Goal: Transaction & Acquisition: Obtain resource

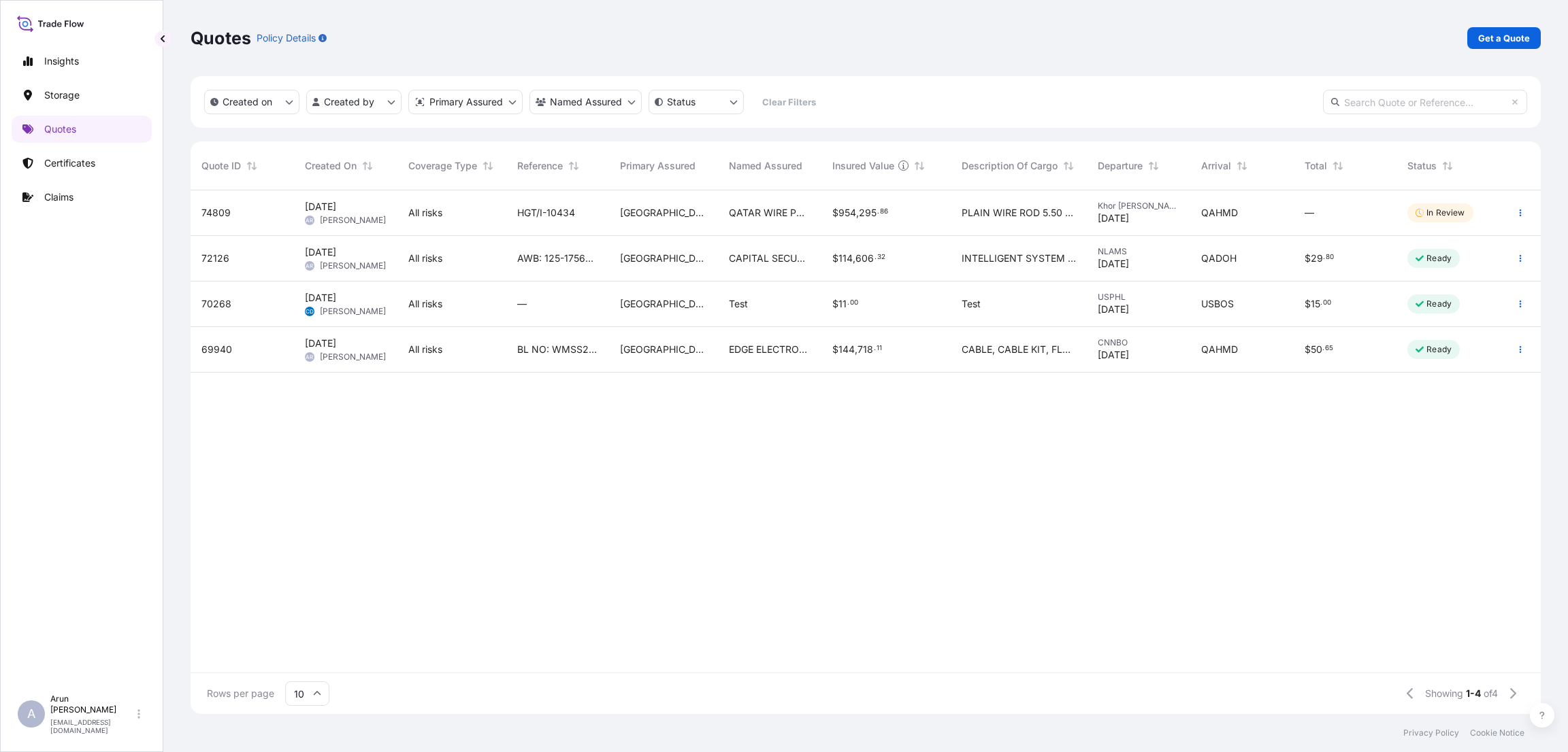
scroll to position [516, 1334]
click at [1524, 213] on icon "button" at bounding box center [1521, 213] width 8 height 8
click at [925, 210] on div "$ 954 , 295 . 86" at bounding box center [886, 213] width 107 height 13
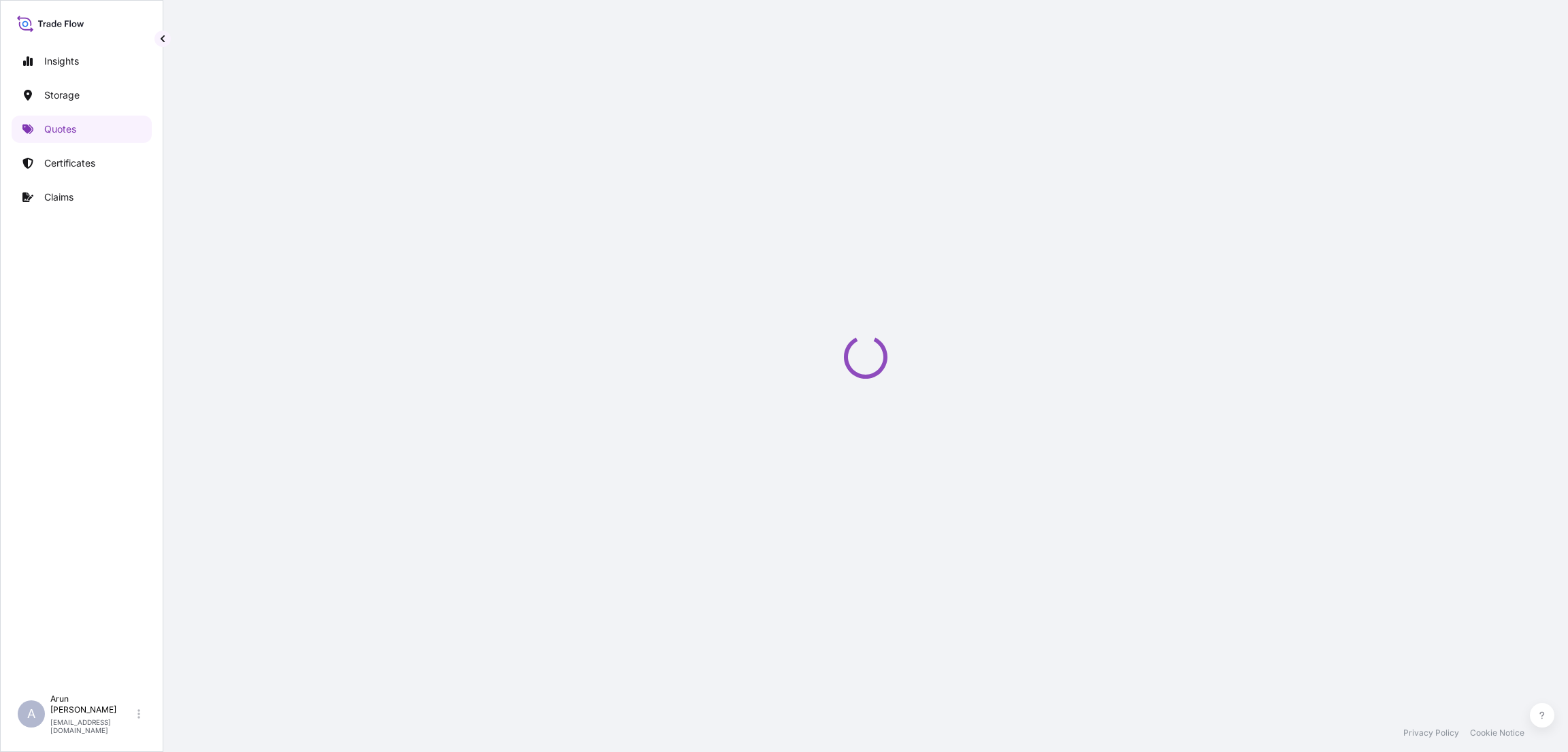
select select "Road / [GEOGRAPHIC_DATA]"
select select "Water"
select select "Road / [GEOGRAPHIC_DATA]"
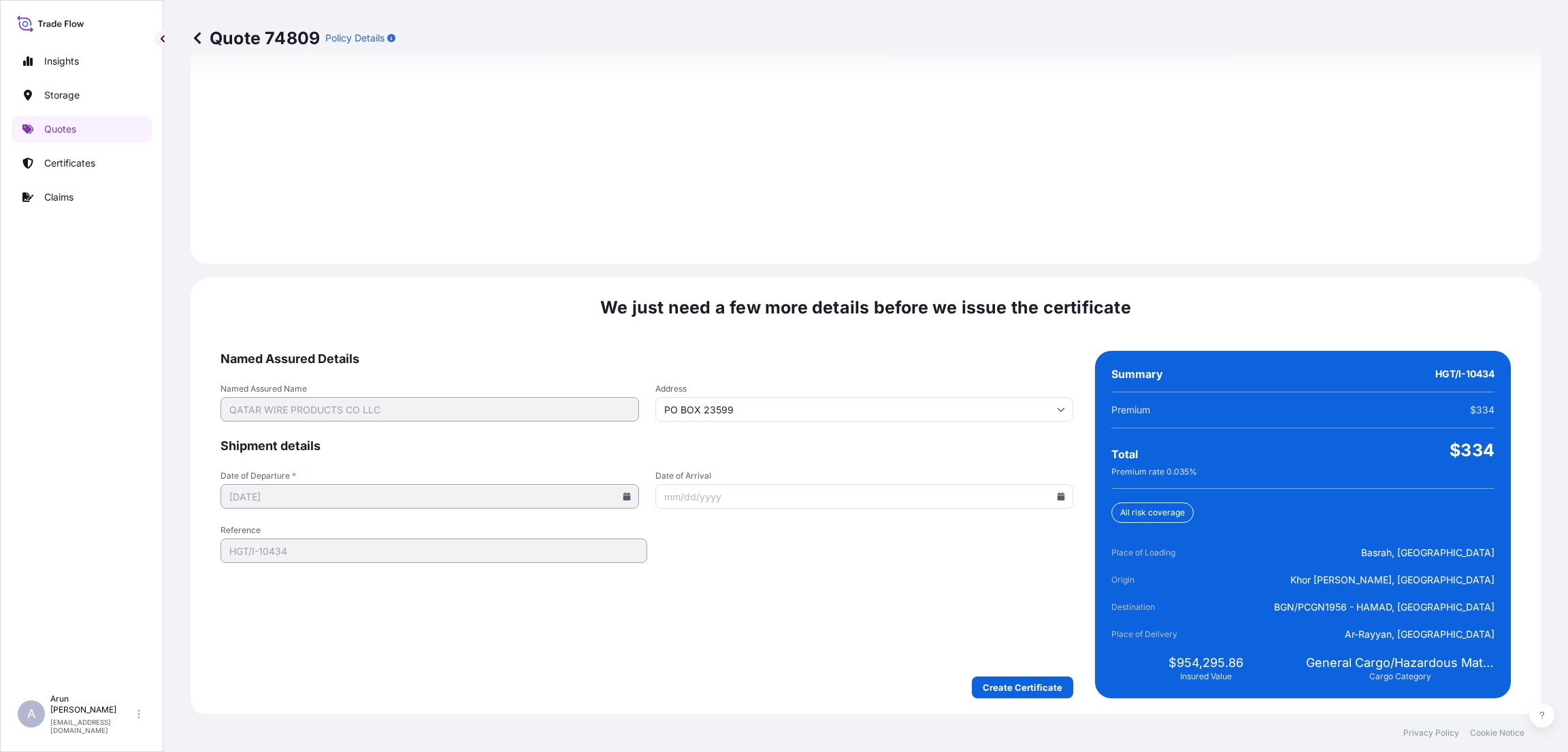
scroll to position [1922, 0]
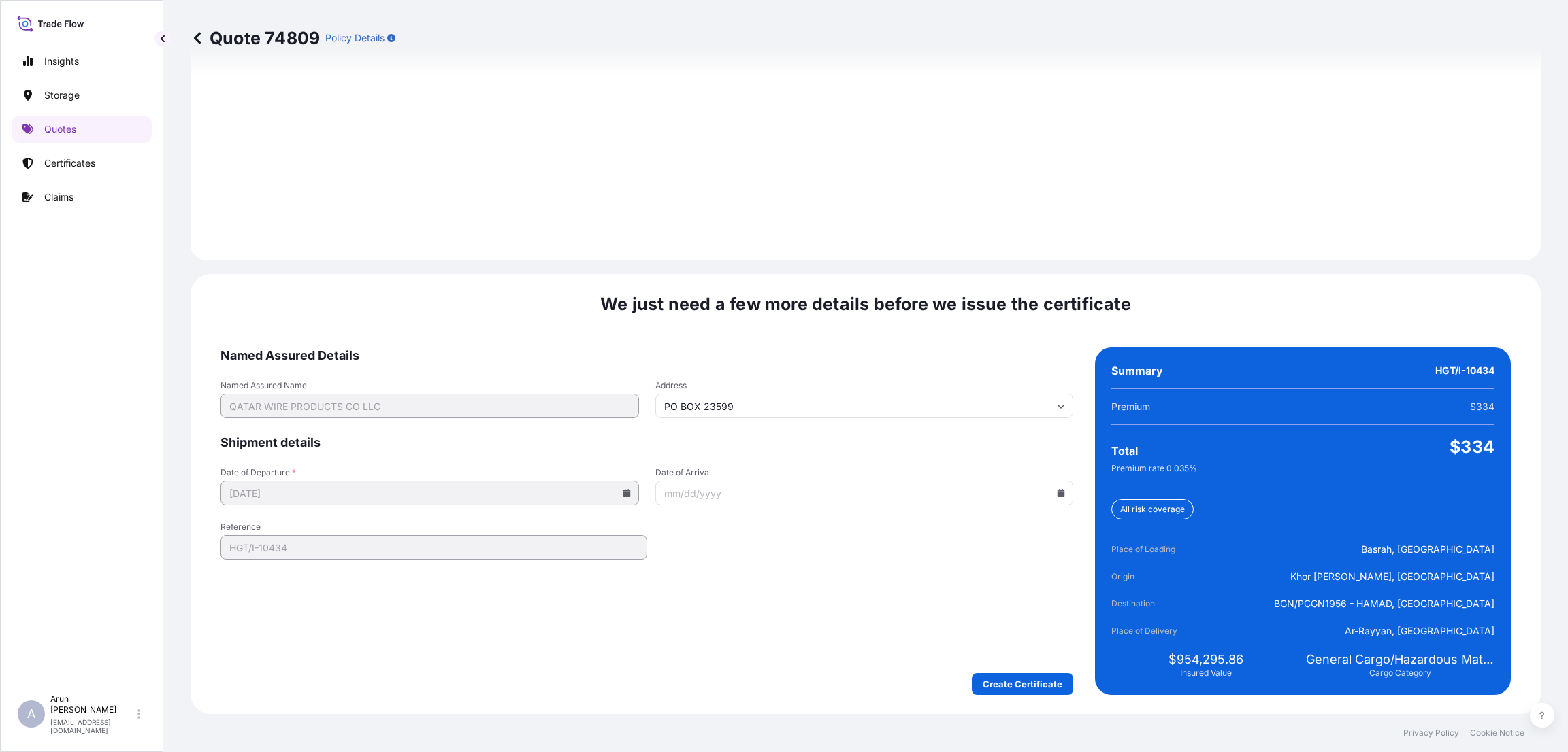
click at [906, 494] on input "Date of Arrival" at bounding box center [864, 492] width 419 height 24
click at [1057, 489] on icon at bounding box center [1060, 493] width 7 height 8
click at [853, 634] on button "16" at bounding box center [842, 623] width 22 height 22
type input "[DATE]"
click at [786, 543] on form "Named Assured Details Named Assured Name QATAR WIRE PRODUCTS CO LLC Address PO …" at bounding box center [647, 522] width 852 height 348
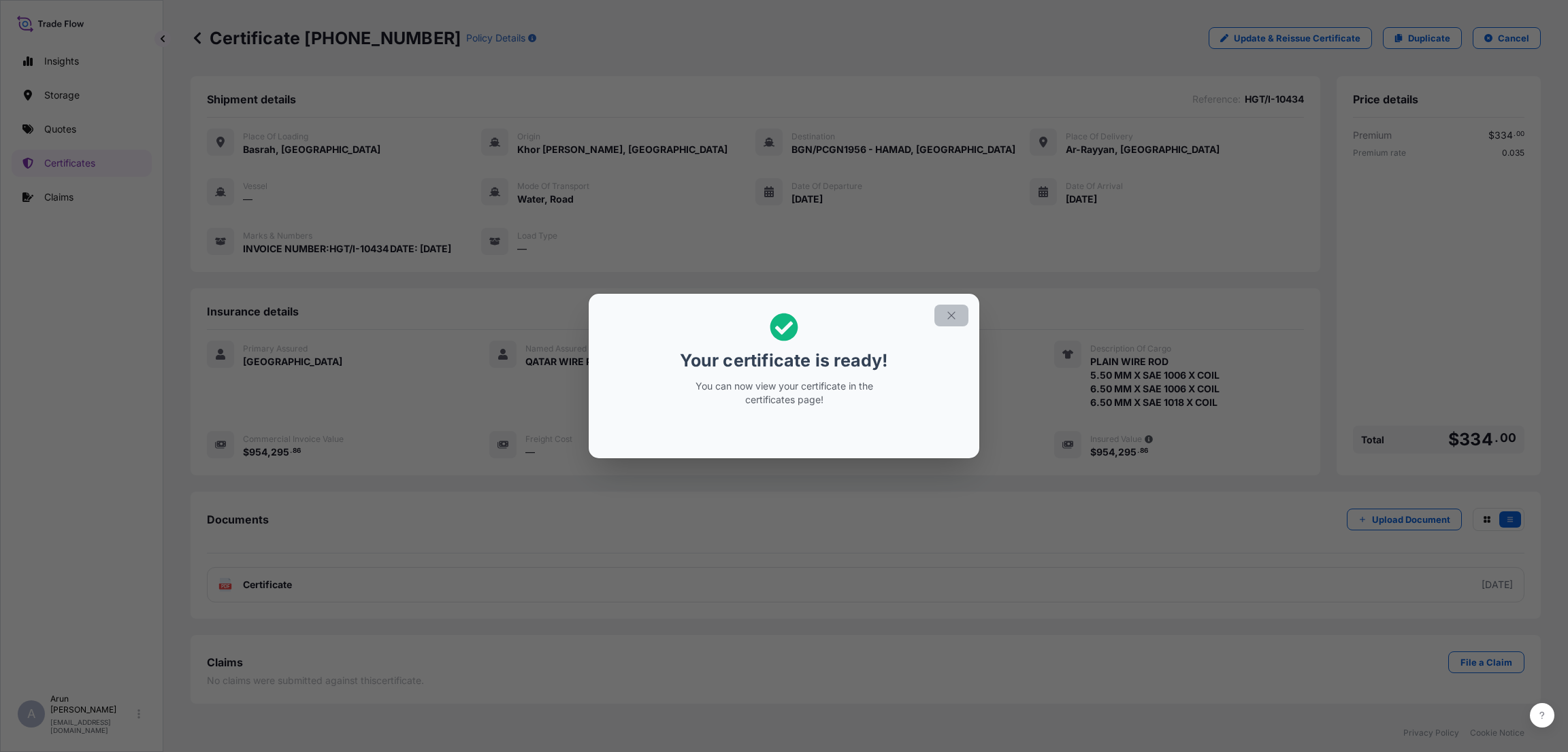
click at [949, 315] on icon "button" at bounding box center [951, 315] width 12 height 12
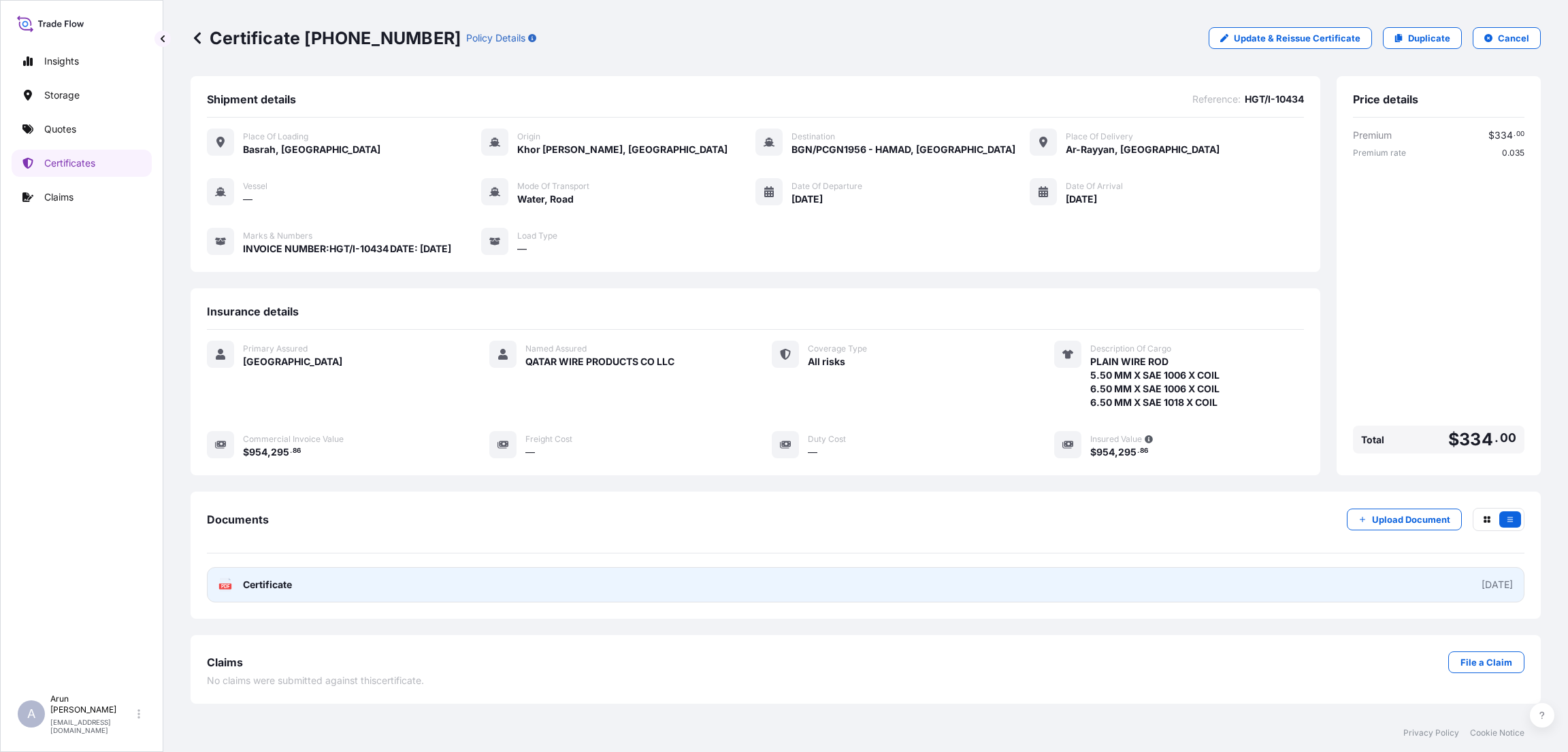
click at [282, 585] on span "Certificate" at bounding box center [267, 585] width 49 height 13
